Goal: Transaction & Acquisition: Book appointment/travel/reservation

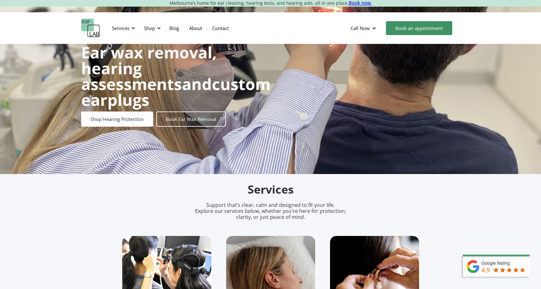
scroll to position [44, 0]
click at [120, 27] on div "Services" at bounding box center [121, 28] width 18 height 6
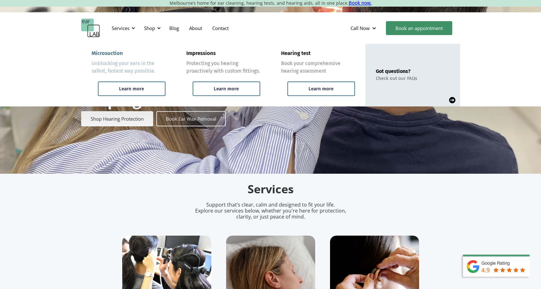
click at [119, 81] on link "Microsuction Unblocking your ears in the safest, fastest way possible. Learn mo…" at bounding box center [128, 75] width 95 height 63
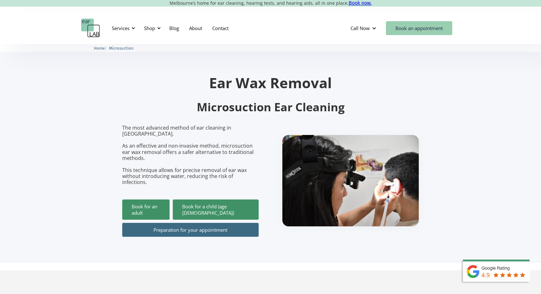
click at [413, 30] on link "Book an appointment" at bounding box center [419, 28] width 66 height 14
click at [199, 223] on link "Preparation for your appointment" at bounding box center [190, 230] width 137 height 14
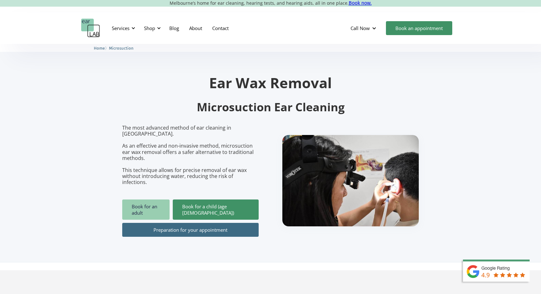
click at [147, 199] on link "Book for an adult" at bounding box center [145, 209] width 47 height 20
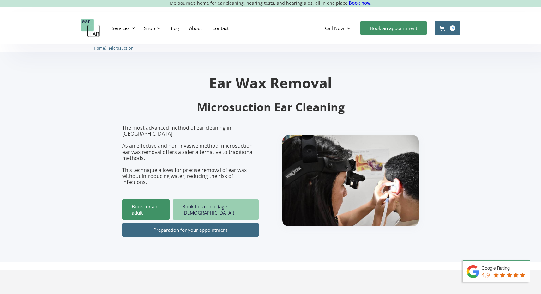
click at [218, 199] on link "Book for a child (age [DEMOGRAPHIC_DATA])" at bounding box center [216, 209] width 86 height 20
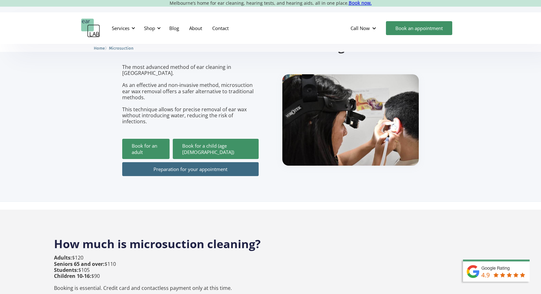
scroll to position [39, 0]
